Goal: Task Accomplishment & Management: Use online tool/utility

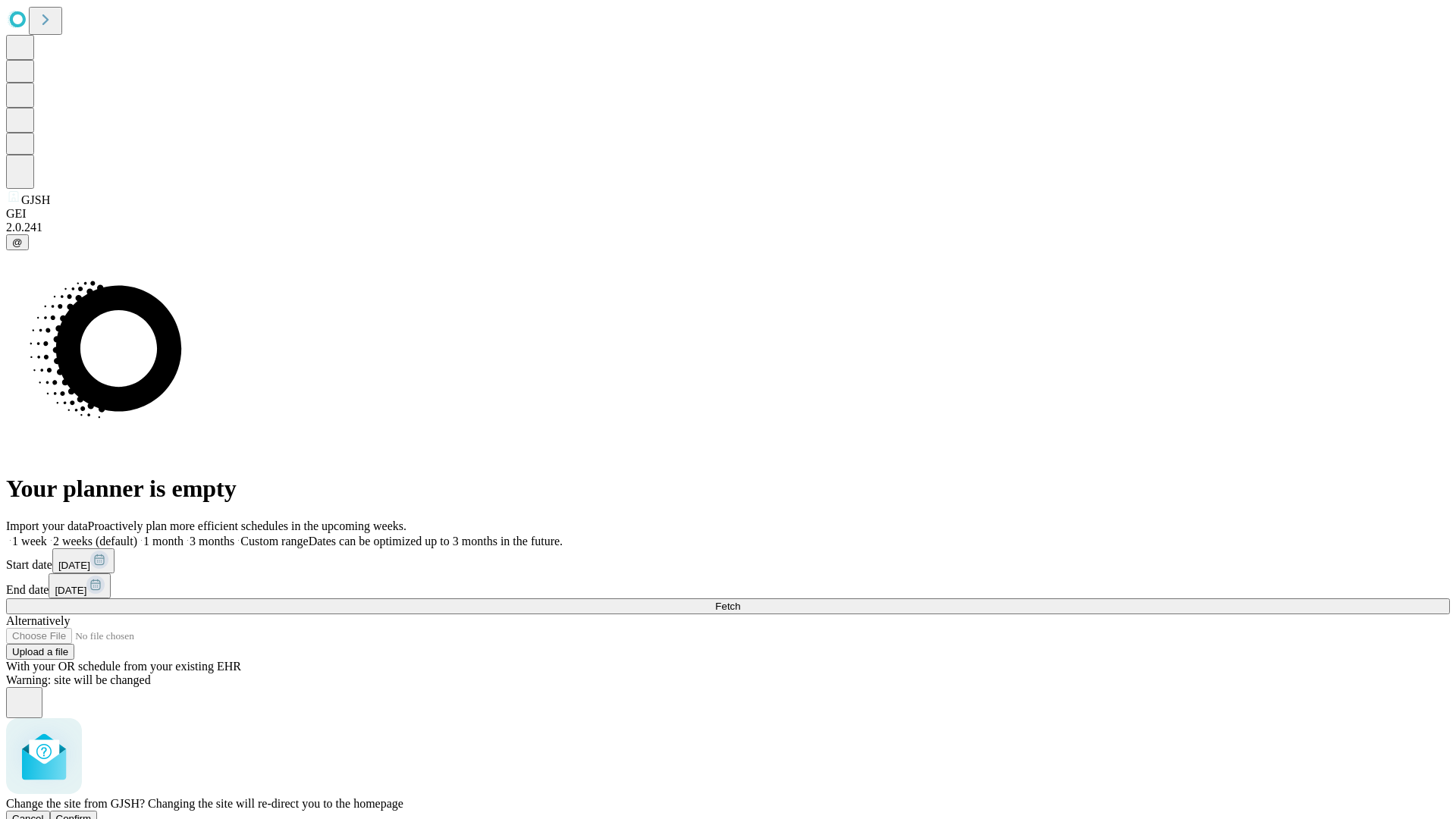
click at [92, 813] on span "Confirm" at bounding box center [75, 818] width 36 height 12
click at [137, 534] on label "2 weeks (default)" at bounding box center [92, 541] width 91 height 13
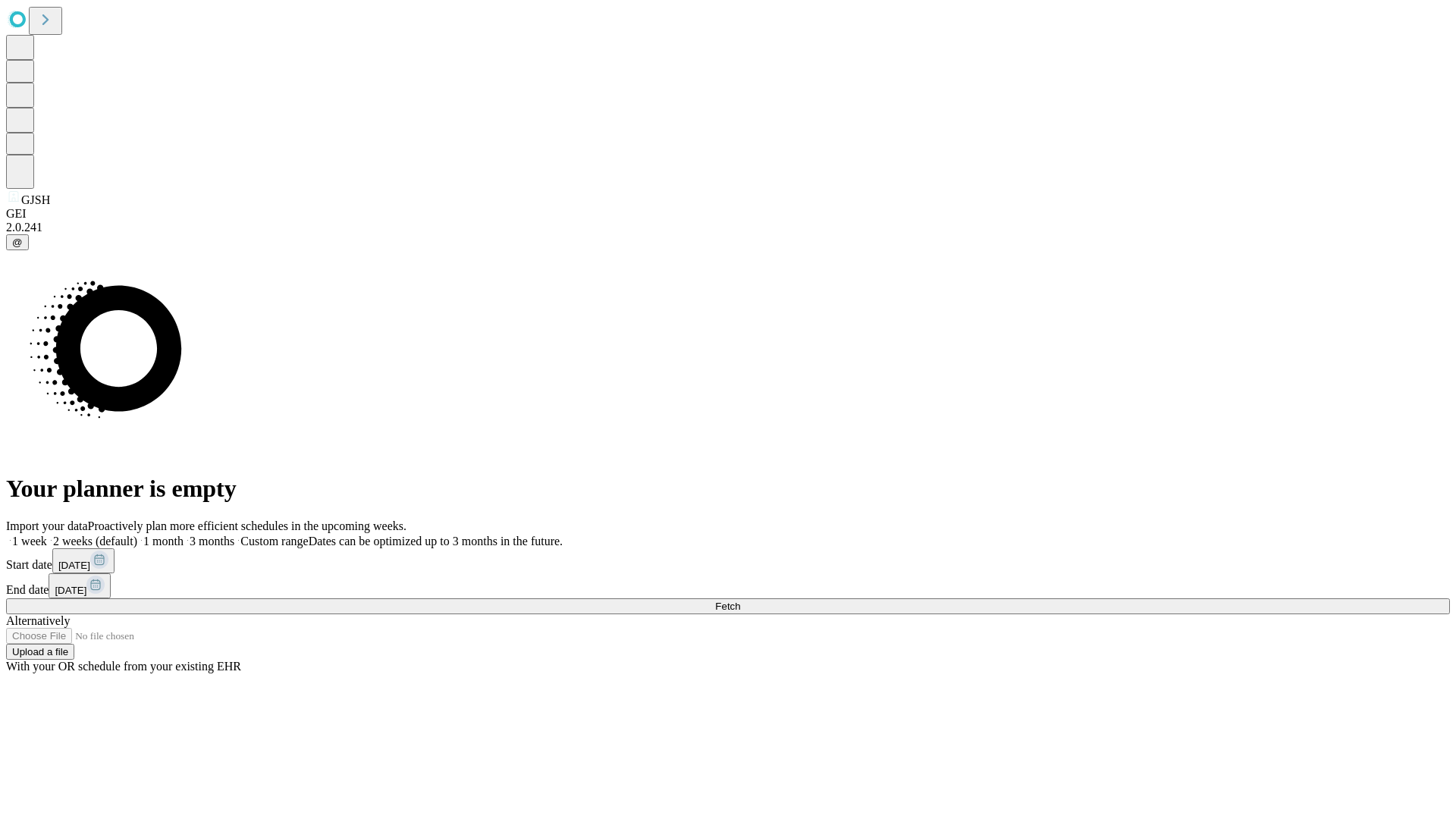
click at [740, 601] on span "Fetch" at bounding box center [727, 606] width 25 height 12
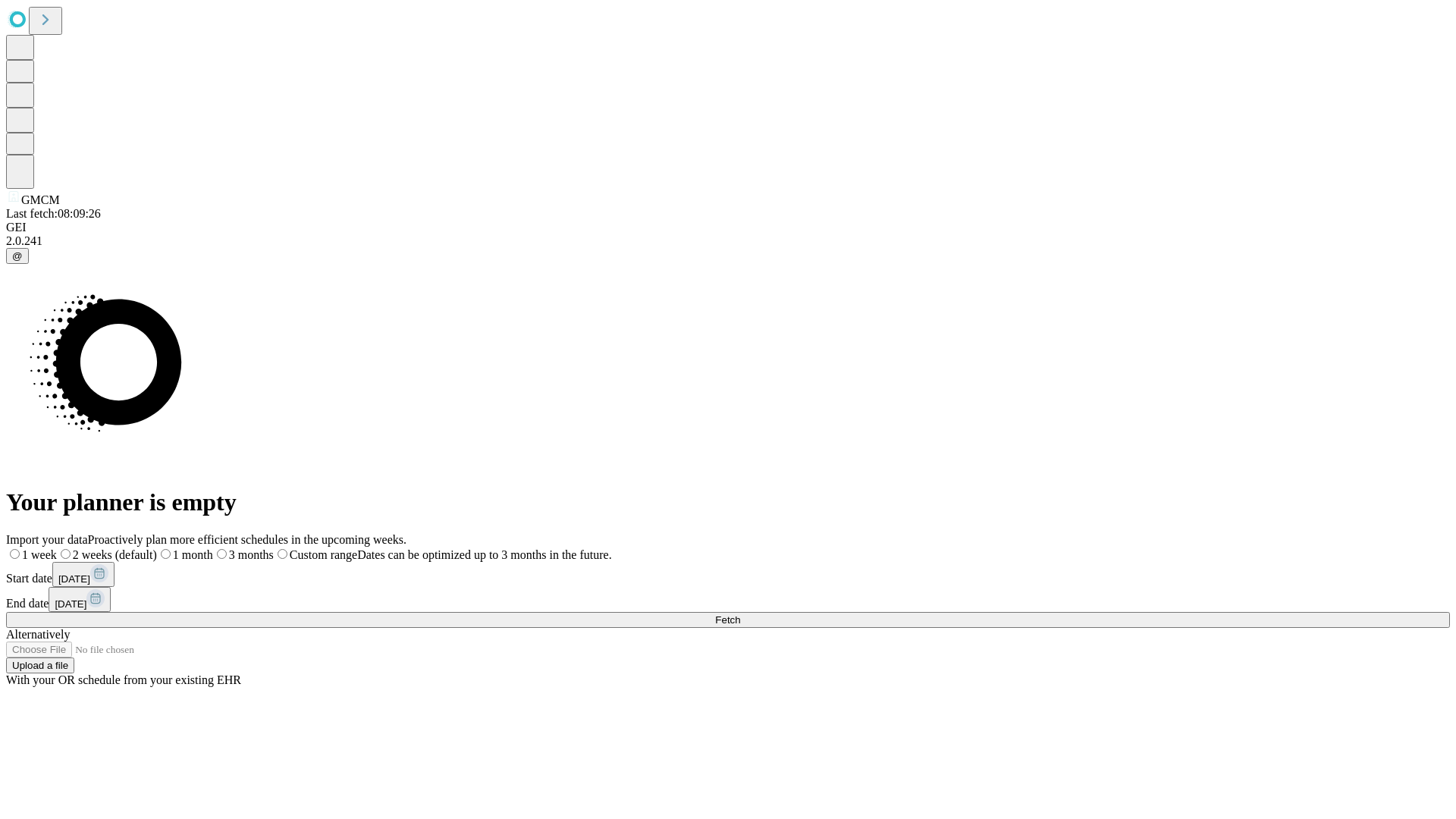
click at [157, 549] on label "2 weeks (default)" at bounding box center [106, 555] width 100 height 13
click at [740, 614] on span "Fetch" at bounding box center [727, 620] width 25 height 12
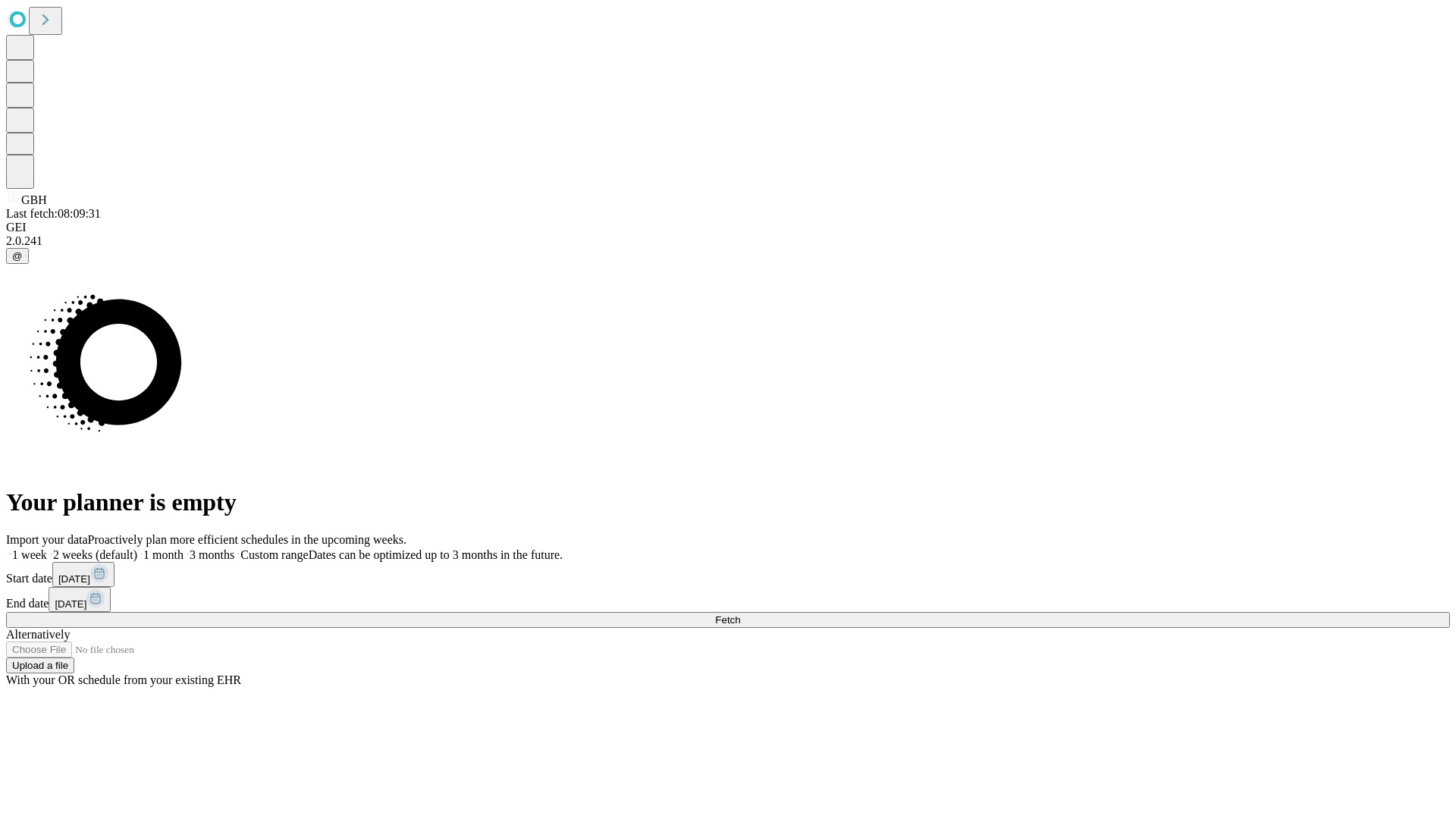
click at [137, 549] on label "2 weeks (default)" at bounding box center [92, 555] width 91 height 13
click at [740, 614] on span "Fetch" at bounding box center [727, 620] width 25 height 12
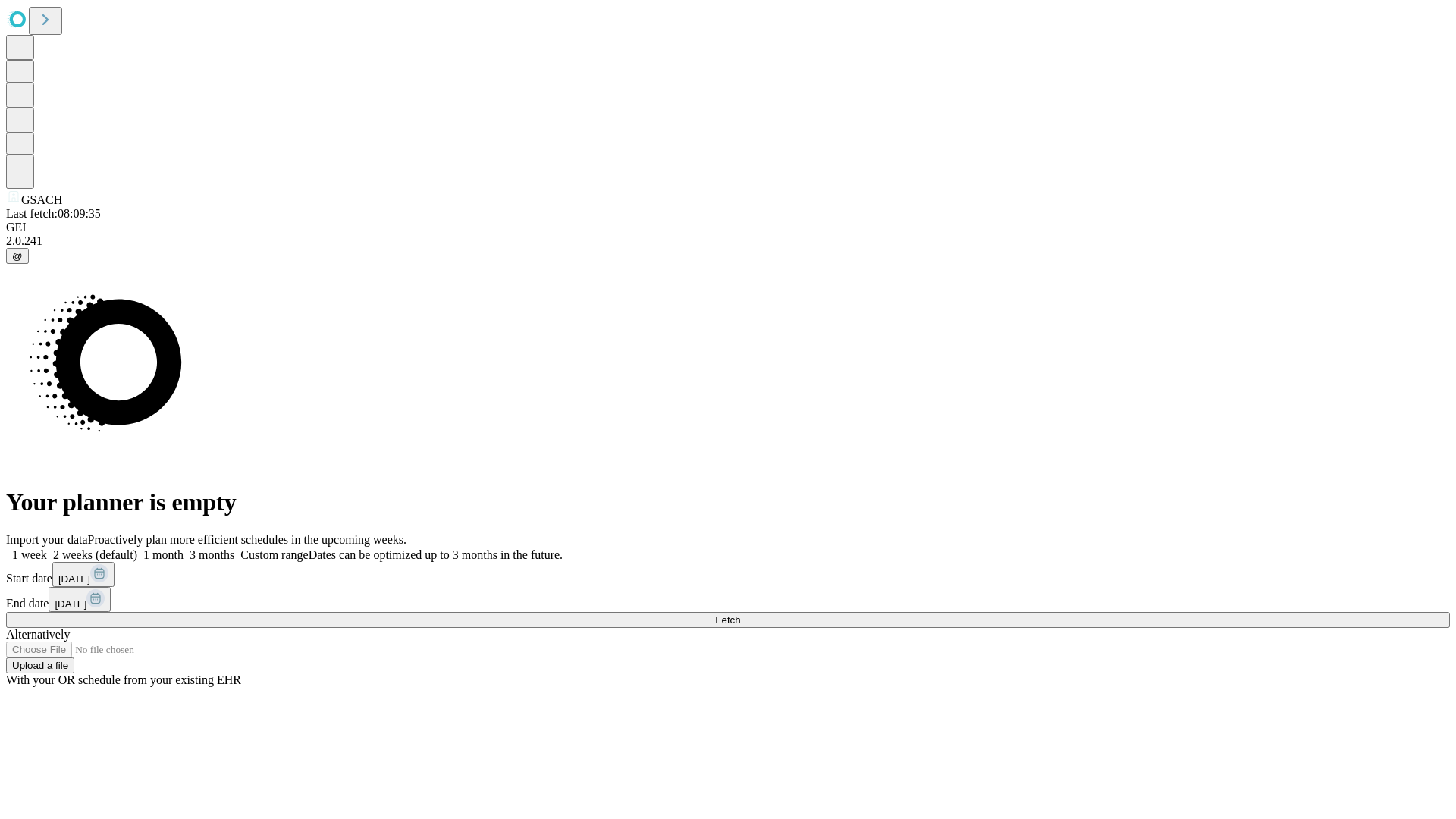
click at [137, 549] on label "2 weeks (default)" at bounding box center [92, 555] width 91 height 13
click at [740, 614] on span "Fetch" at bounding box center [727, 620] width 25 height 12
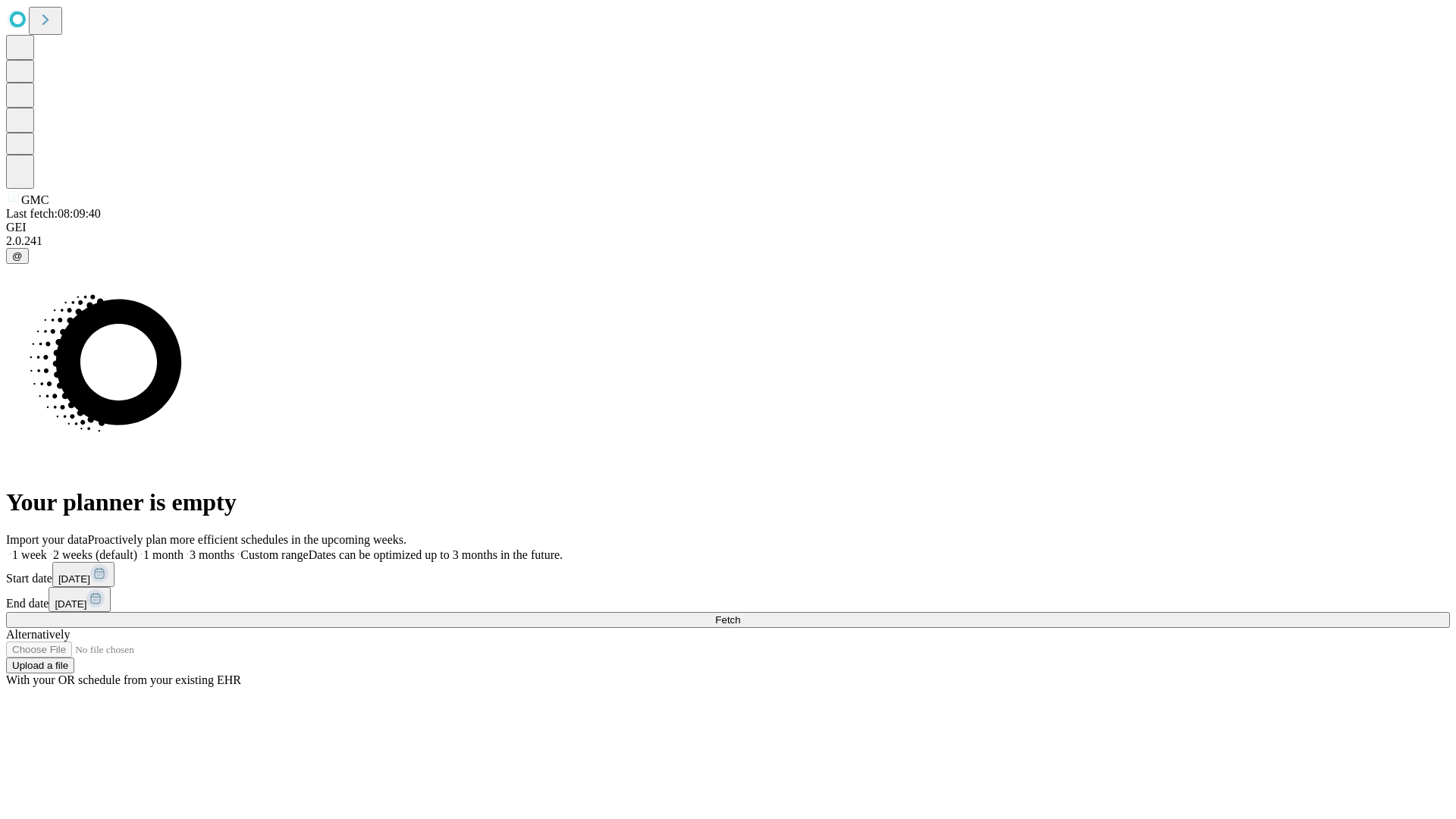
click at [137, 549] on label "2 weeks (default)" at bounding box center [92, 555] width 91 height 13
click at [740, 614] on span "Fetch" at bounding box center [727, 620] width 25 height 12
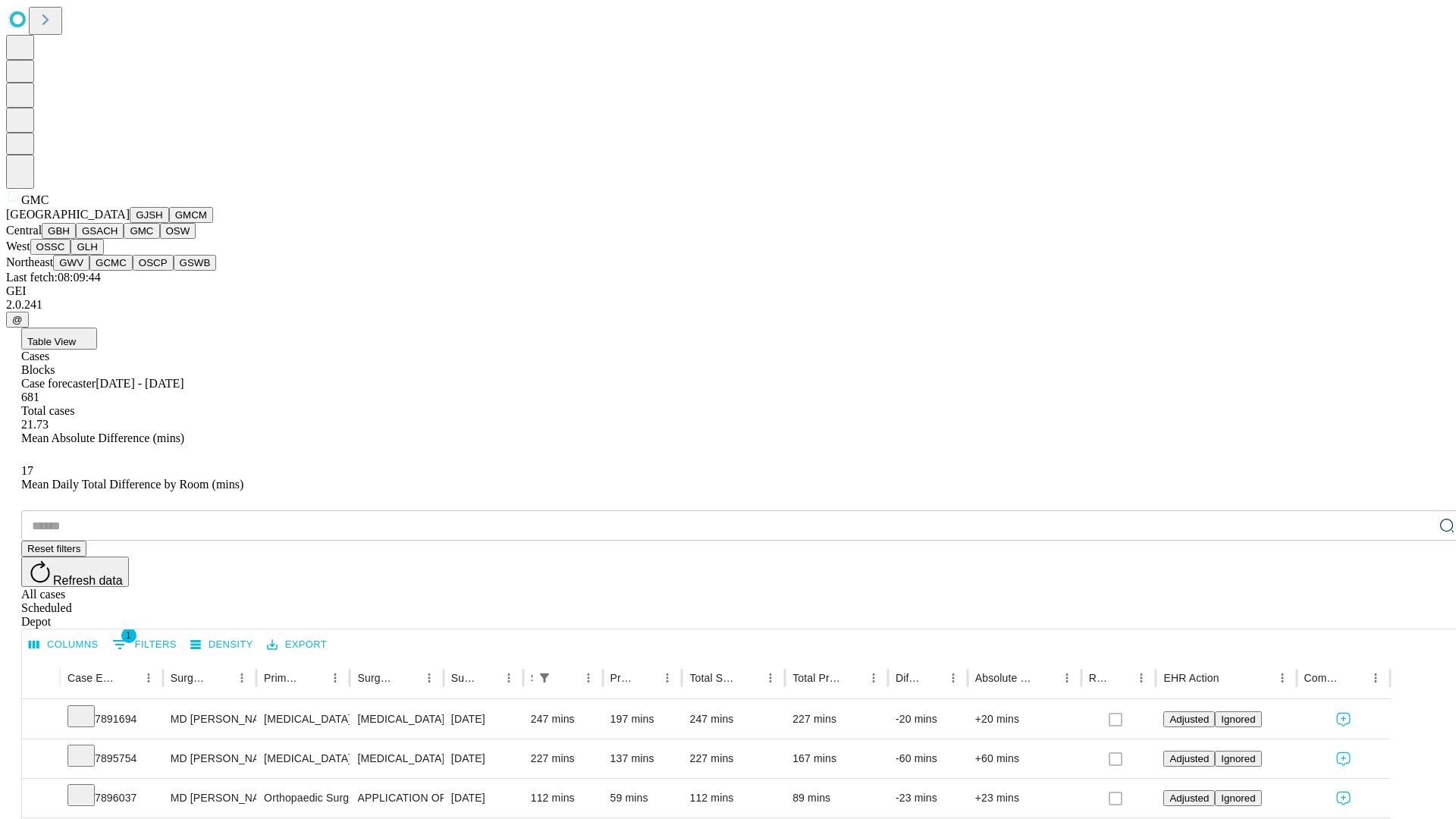
click at [160, 239] on button "OSW" at bounding box center [178, 231] width 37 height 16
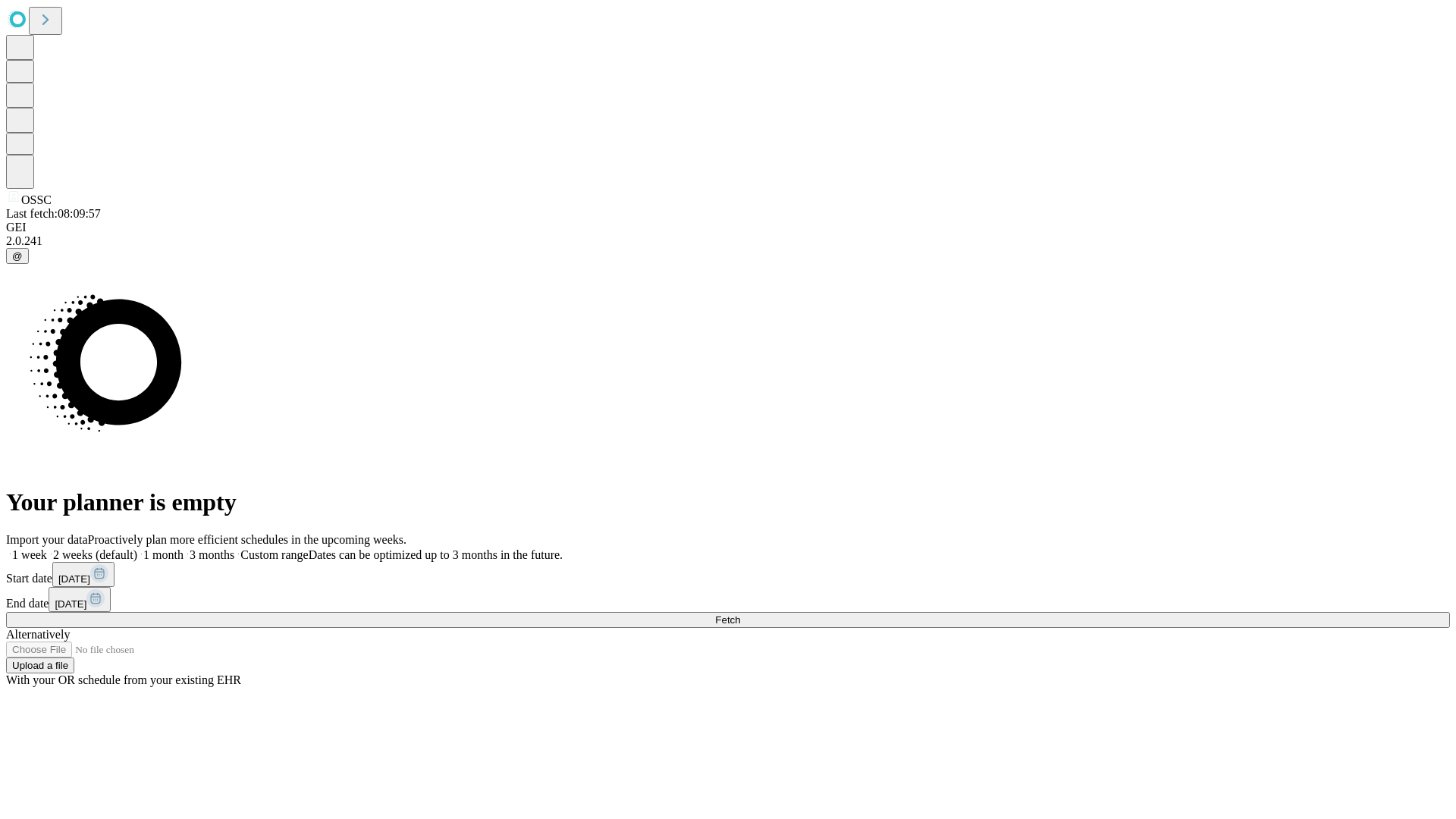
click at [137, 549] on label "2 weeks (default)" at bounding box center [92, 555] width 91 height 13
click at [740, 614] on span "Fetch" at bounding box center [727, 620] width 25 height 12
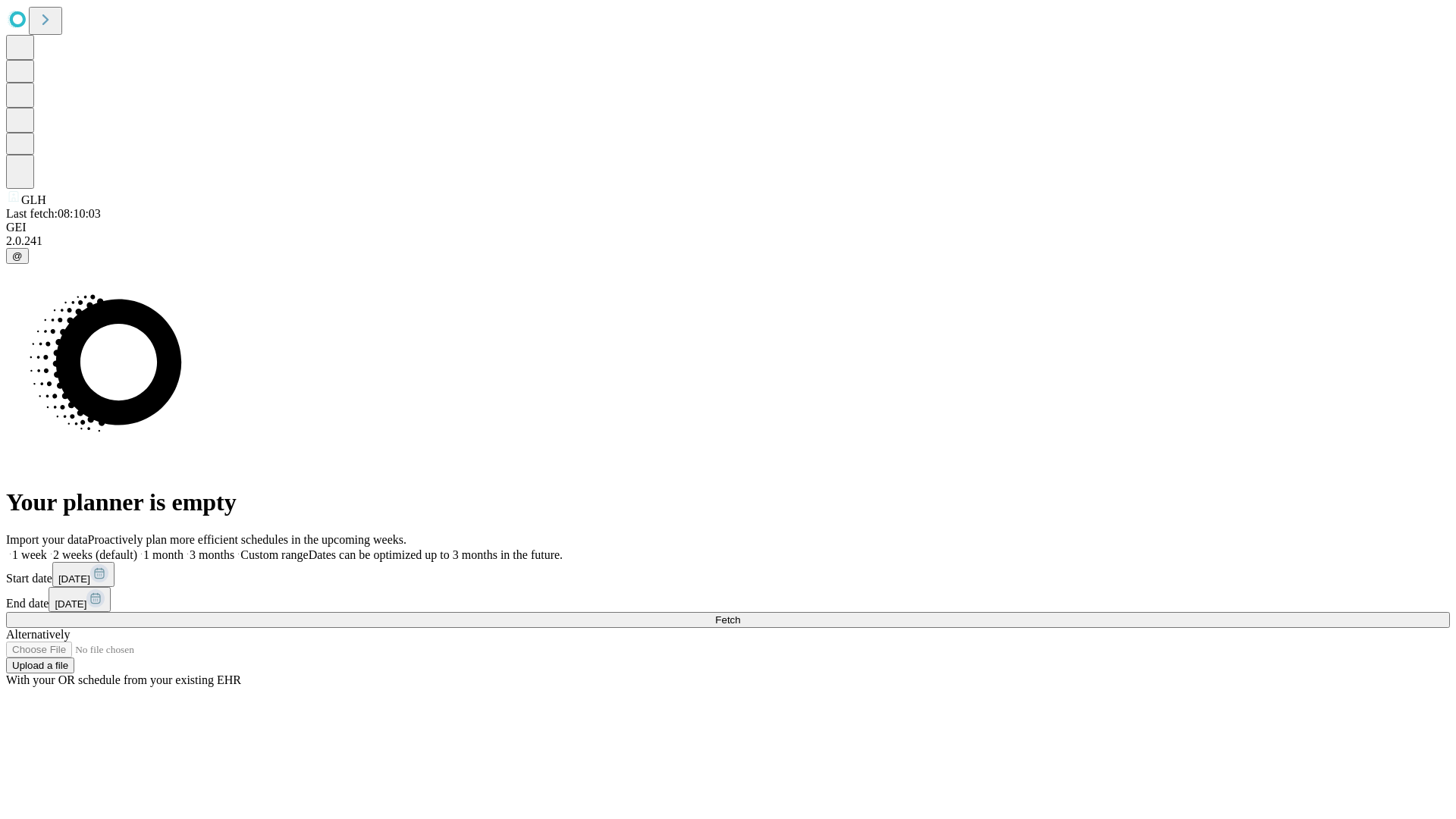
click at [137, 549] on label "2 weeks (default)" at bounding box center [92, 555] width 91 height 13
click at [740, 614] on span "Fetch" at bounding box center [727, 620] width 25 height 12
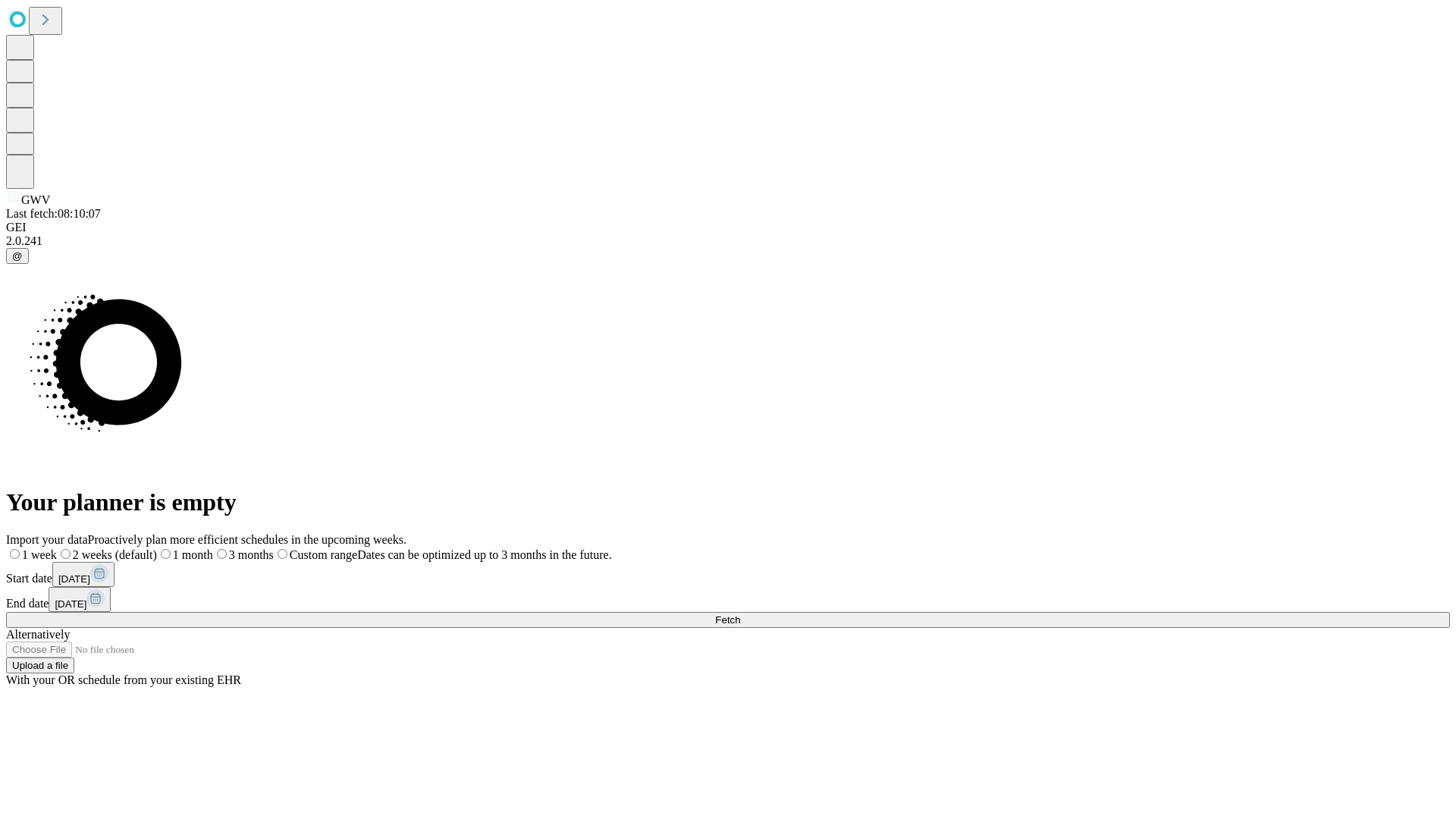
click at [157, 549] on label "2 weeks (default)" at bounding box center [106, 555] width 100 height 13
click at [740, 614] on span "Fetch" at bounding box center [727, 620] width 25 height 12
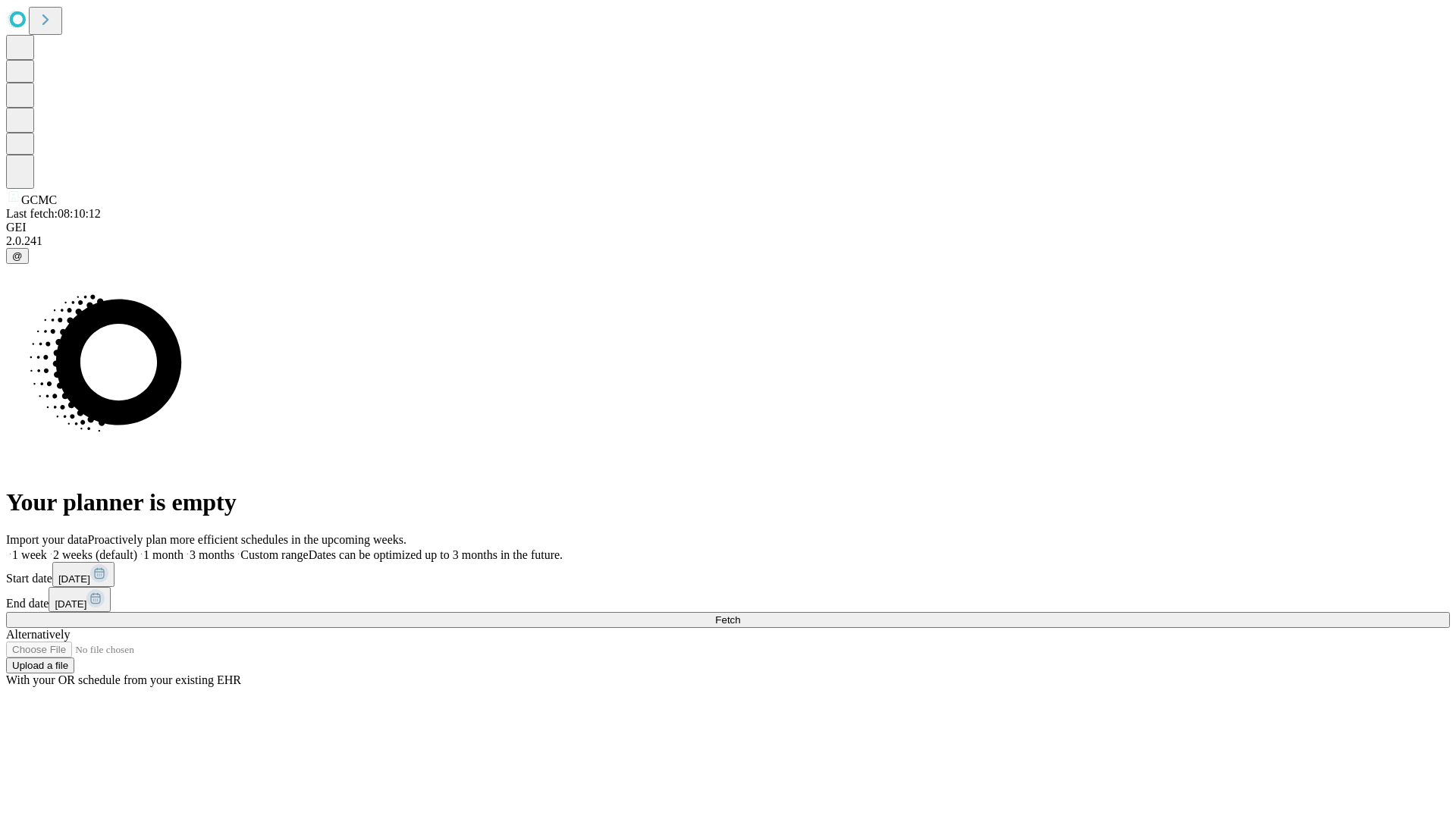
click at [740, 614] on span "Fetch" at bounding box center [727, 620] width 25 height 12
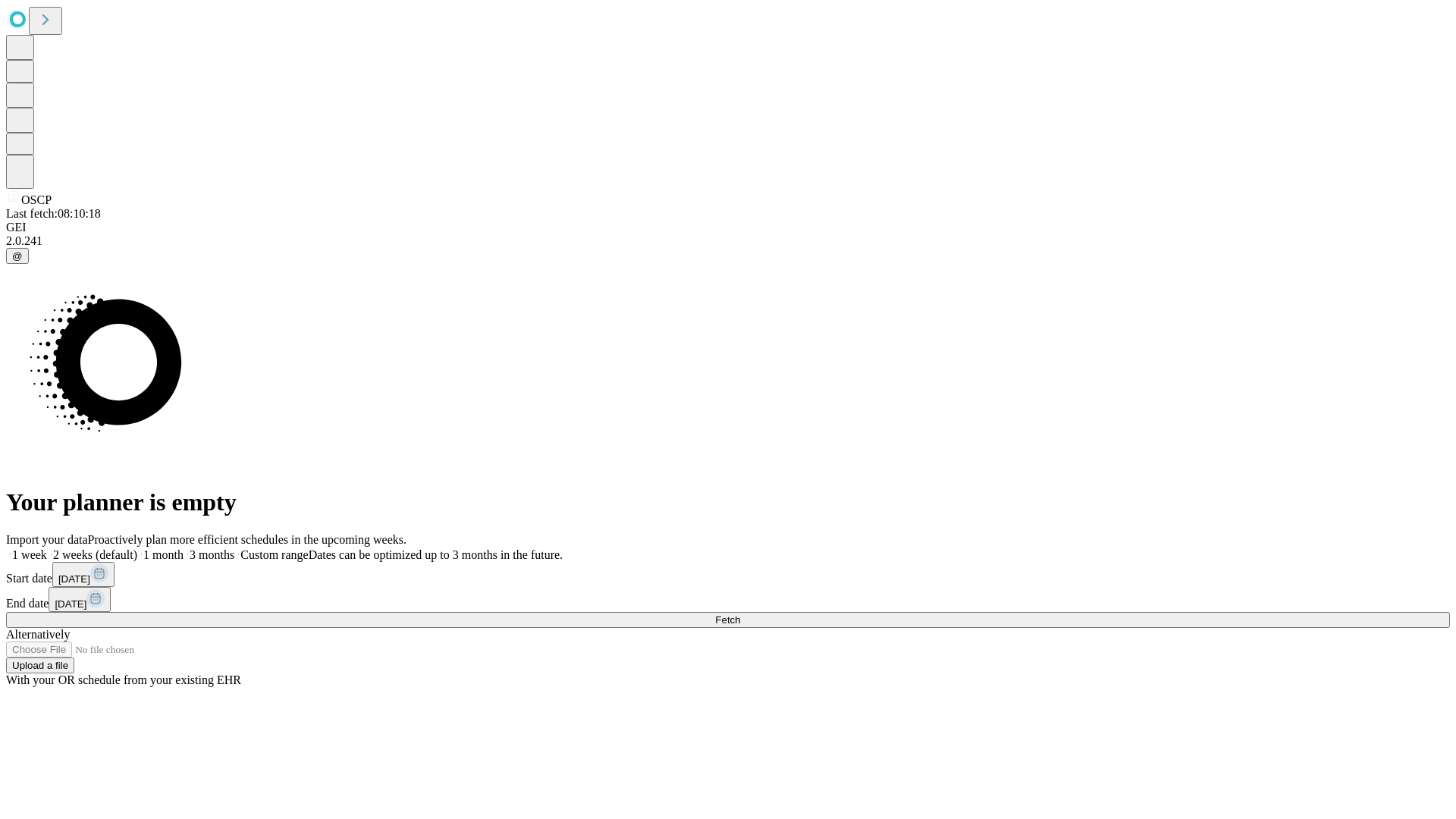
click at [137, 549] on label "2 weeks (default)" at bounding box center [92, 555] width 91 height 13
click at [740, 614] on span "Fetch" at bounding box center [727, 620] width 25 height 12
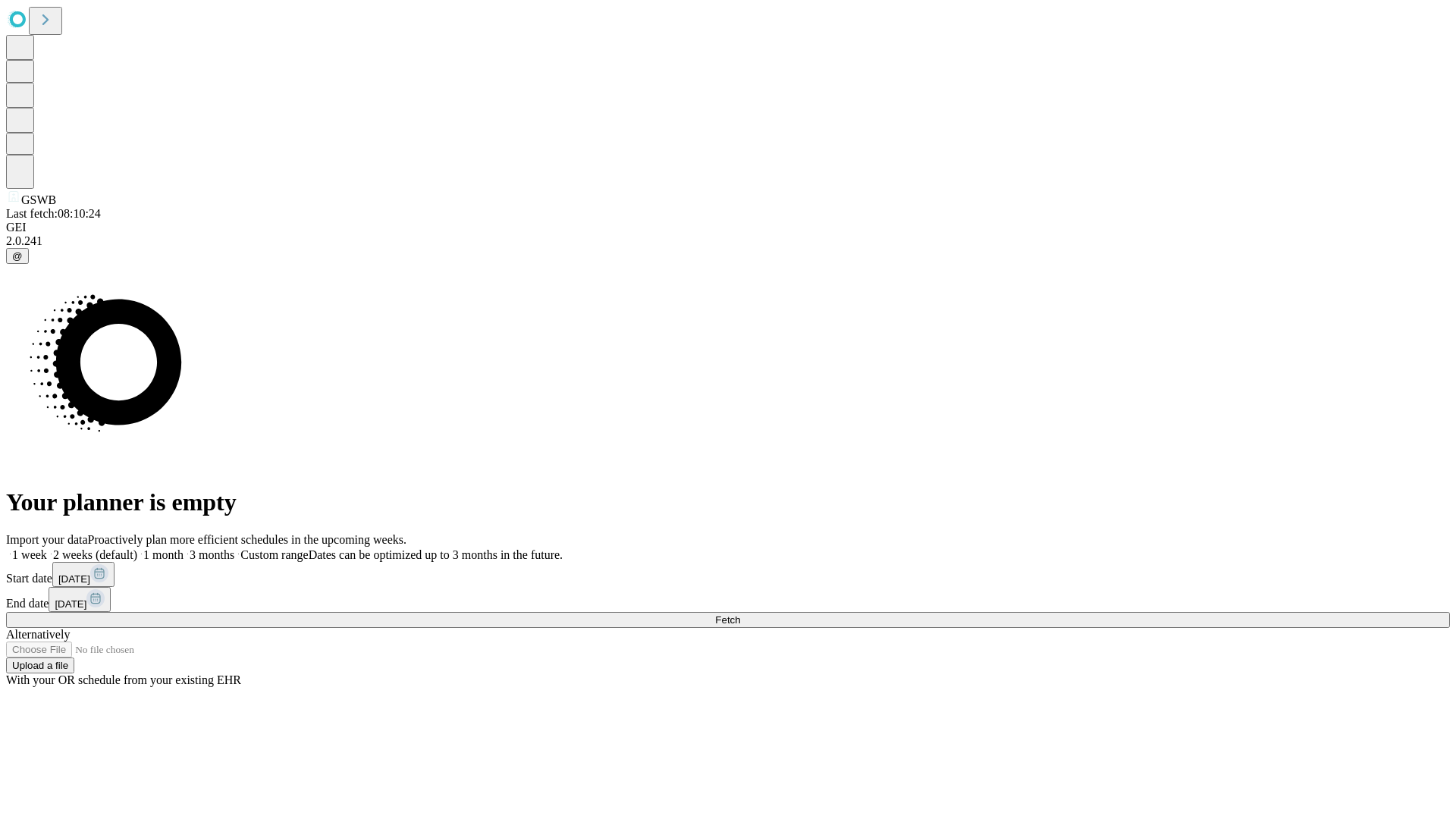
click at [137, 549] on label "2 weeks (default)" at bounding box center [92, 555] width 91 height 13
click at [740, 614] on span "Fetch" at bounding box center [727, 620] width 25 height 12
